Goal: Task Accomplishment & Management: Manage account settings

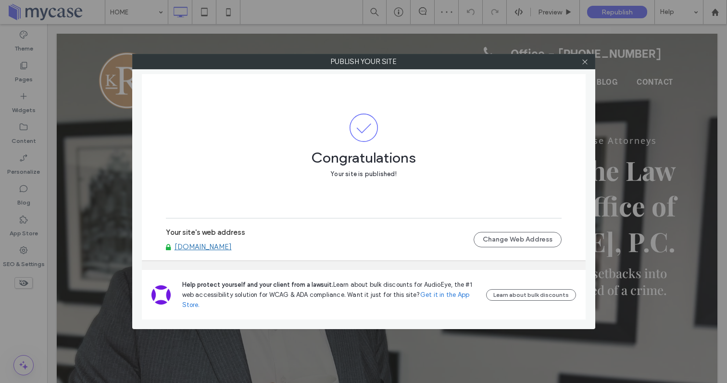
click at [227, 246] on link "[DOMAIN_NAME]" at bounding box center [202, 246] width 57 height 9
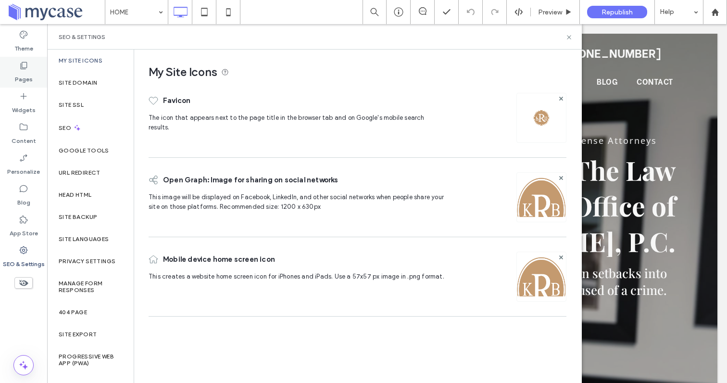
click at [25, 74] on label "Pages" at bounding box center [24, 76] width 18 height 13
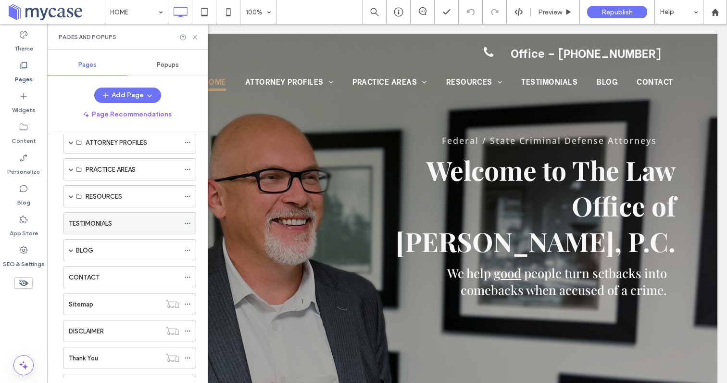
scroll to position [38, 0]
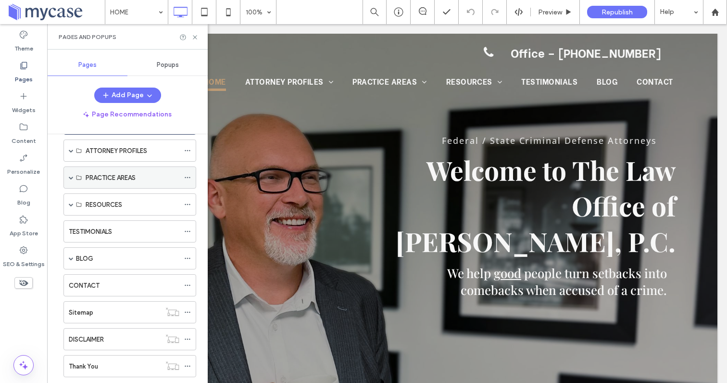
click at [68, 176] on div "PRACTICE AREAS" at bounding box center [129, 177] width 133 height 22
click at [71, 175] on span at bounding box center [71, 177] width 5 height 5
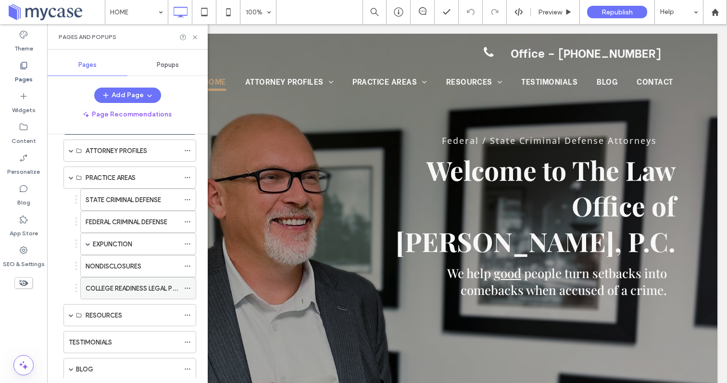
click at [186, 289] on icon at bounding box center [187, 288] width 7 height 7
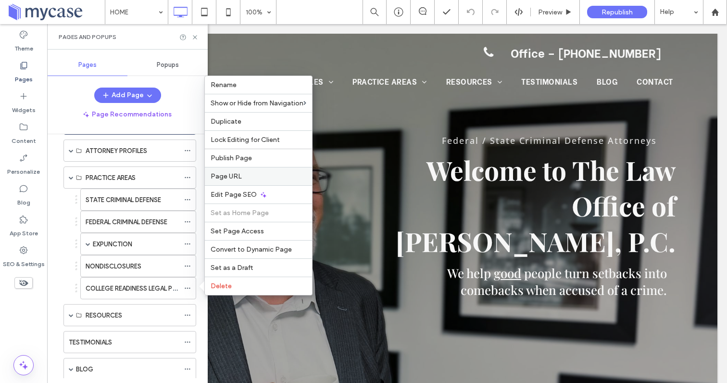
click at [234, 180] on span "Page URL" at bounding box center [225, 176] width 31 height 8
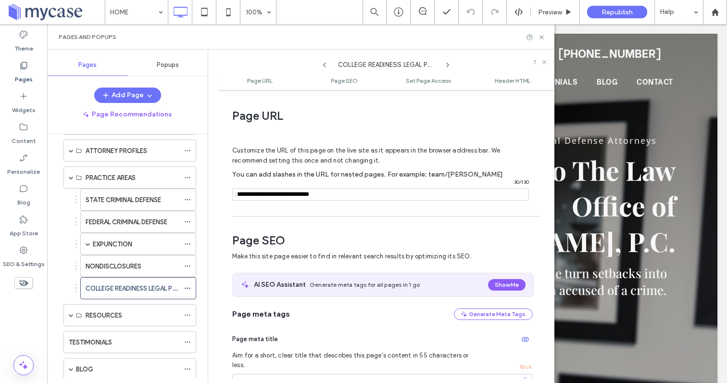
scroll to position [5, 0]
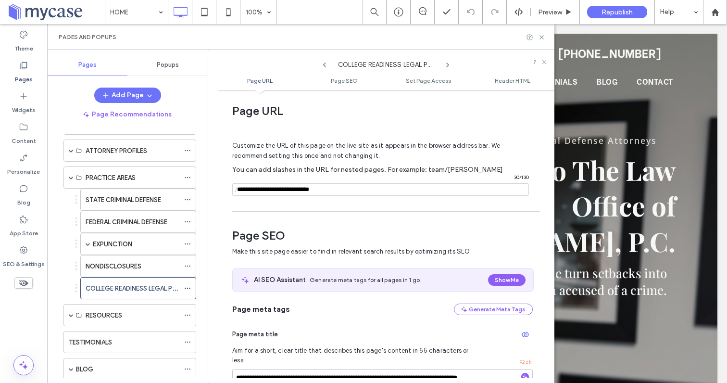
drag, startPoint x: 334, startPoint y: 192, endPoint x: 288, endPoint y: 192, distance: 46.6
click at [288, 192] on input "notEmpty" at bounding box center [380, 189] width 297 height 12
click at [261, 190] on input "notEmpty" at bounding box center [380, 189] width 297 height 12
type input "**********"
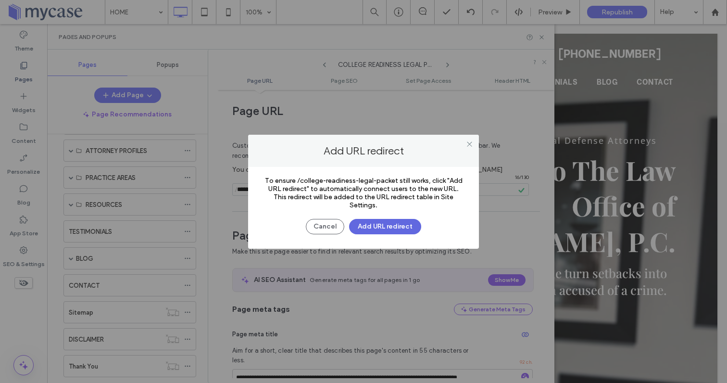
click at [374, 226] on button "Add URL redirect" at bounding box center [385, 226] width 72 height 15
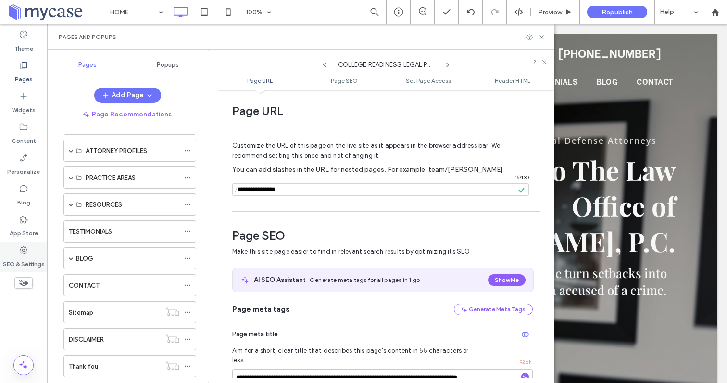
click at [25, 255] on label "SEO & Settings" at bounding box center [24, 261] width 42 height 13
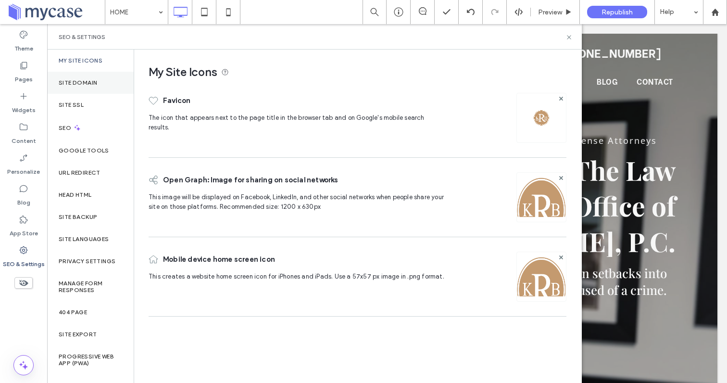
click at [91, 82] on label "Site Domain" at bounding box center [78, 82] width 38 height 7
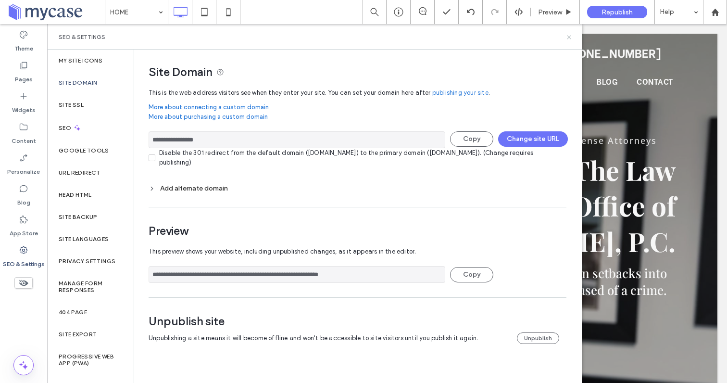
click at [568, 35] on icon at bounding box center [568, 37] width 7 height 7
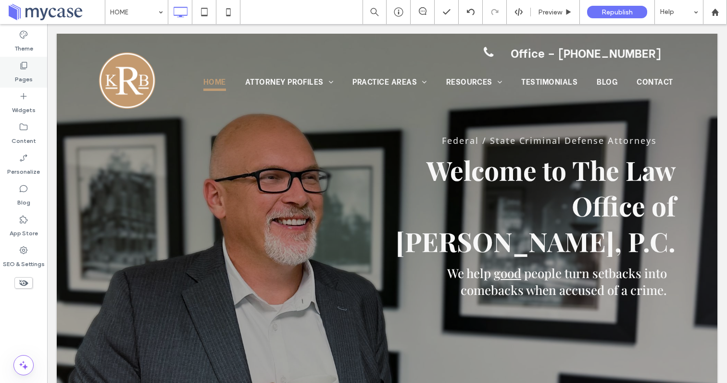
click at [21, 74] on label "Pages" at bounding box center [24, 76] width 18 height 13
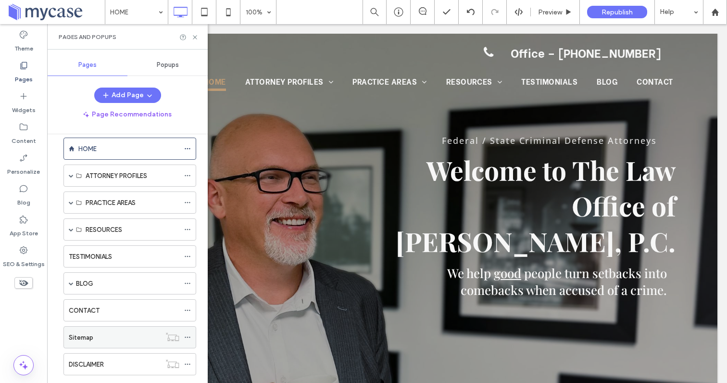
scroll to position [0, 0]
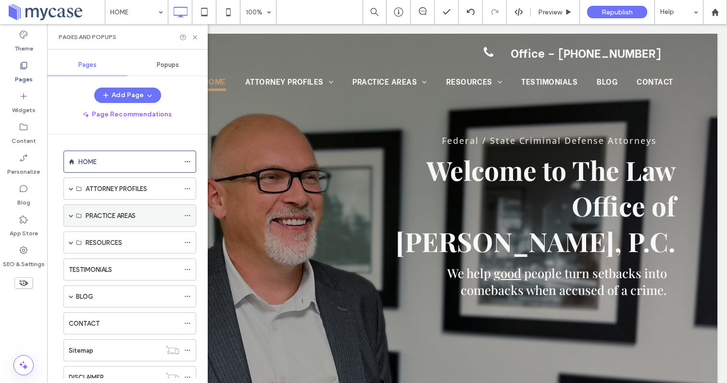
click at [130, 210] on div "PRACTICE AREAS" at bounding box center [133, 215] width 94 height 21
click at [184, 214] on icon at bounding box center [187, 215] width 7 height 7
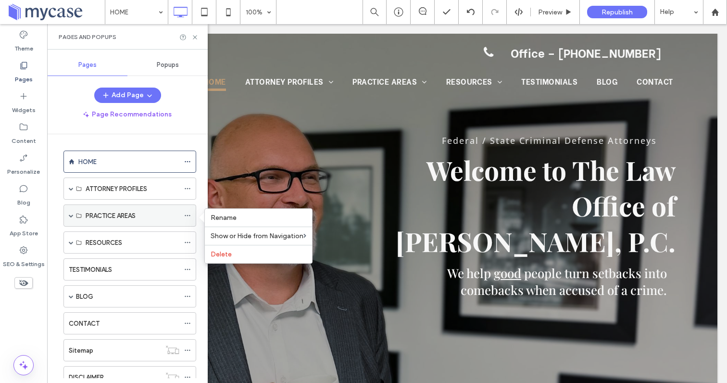
click at [73, 219] on span at bounding box center [71, 215] width 5 height 21
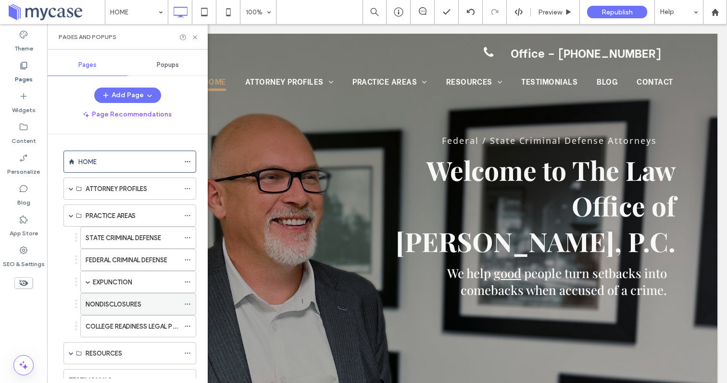
scroll to position [27, 0]
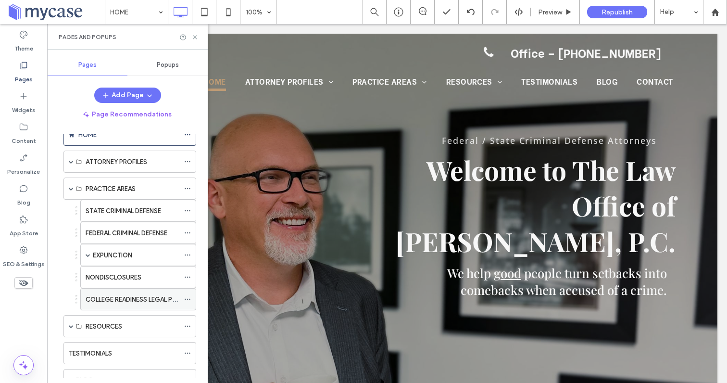
click at [187, 299] on use at bounding box center [187, 298] width 5 height 1
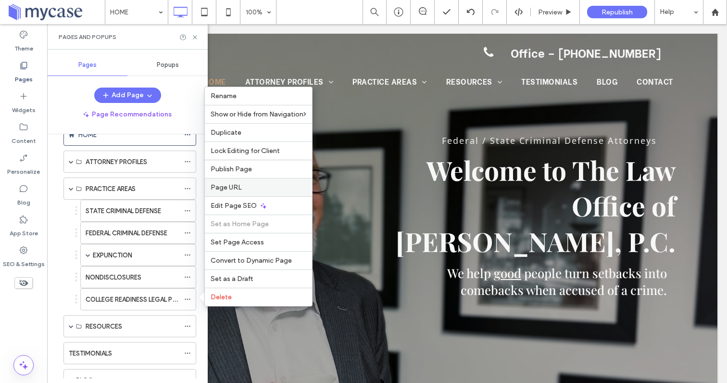
click at [231, 187] on span "Page URL" at bounding box center [225, 187] width 31 height 8
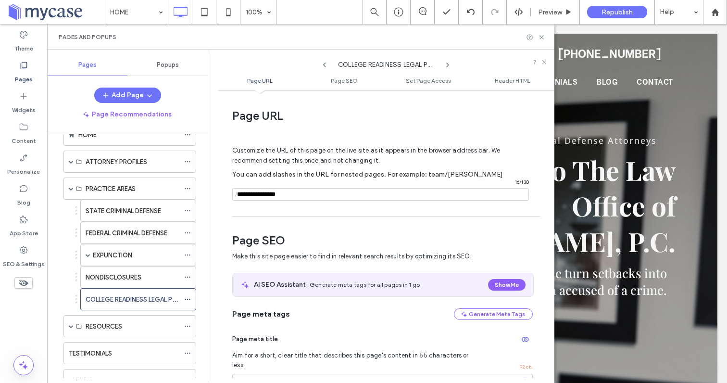
scroll to position [5, 0]
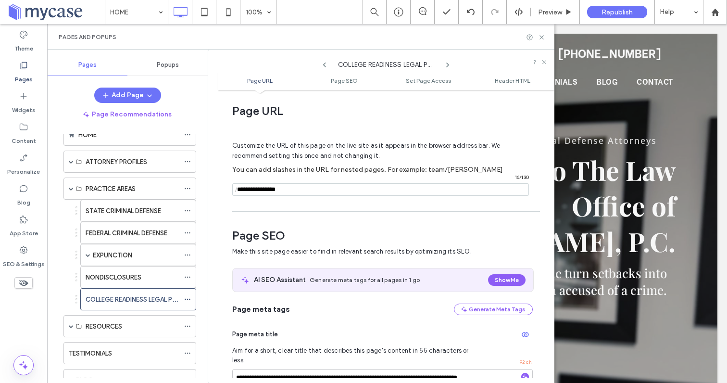
click at [235, 189] on span "/" at bounding box center [236, 190] width 8 height 12
click at [237, 192] on span "/" at bounding box center [236, 190] width 8 height 12
click at [272, 189] on input "notEmpty" at bounding box center [380, 189] width 297 height 12
click at [238, 193] on span "/" at bounding box center [236, 190] width 8 height 12
click at [238, 191] on span "/" at bounding box center [236, 190] width 8 height 12
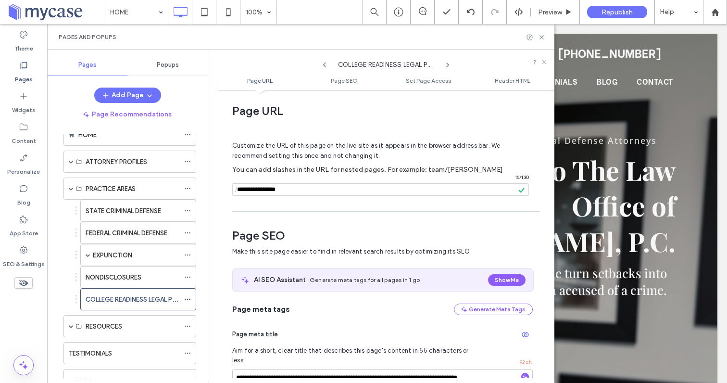
click at [253, 187] on input "notEmpty" at bounding box center [380, 189] width 297 height 12
click at [241, 189] on input "notEmpty" at bounding box center [380, 189] width 297 height 12
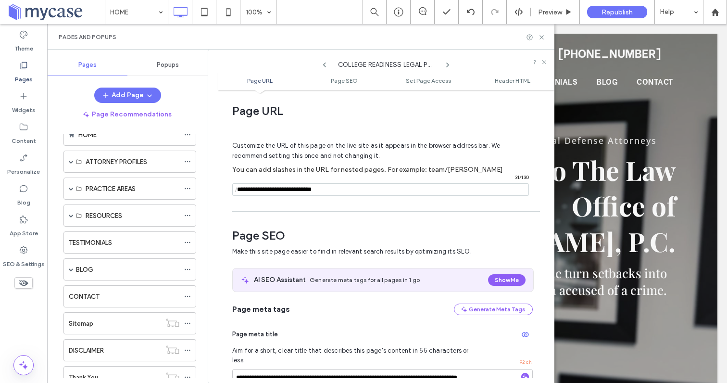
type input "**********"
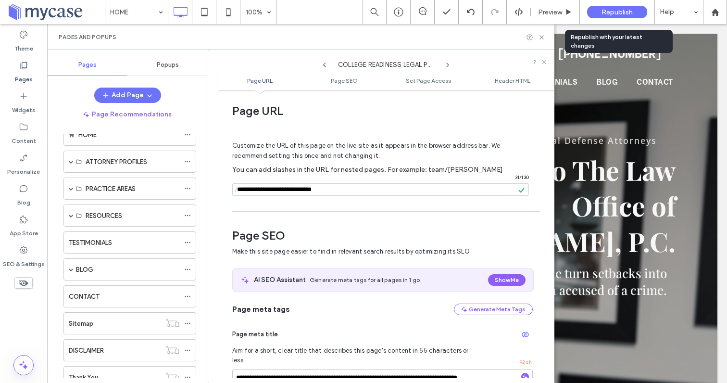
click at [603, 9] on span "Republish" at bounding box center [616, 12] width 31 height 8
